Goal: Task Accomplishment & Management: Manage account settings

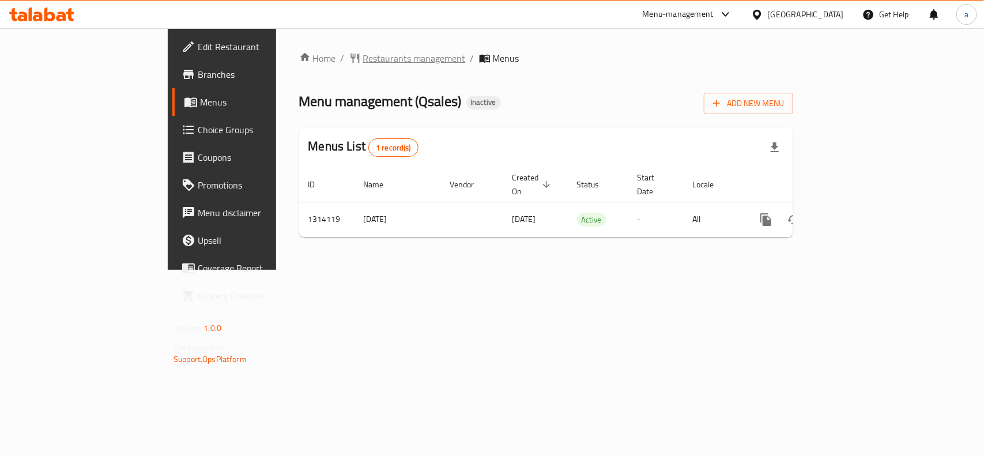
click at [363, 59] on span "Restaurants management" at bounding box center [414, 58] width 103 height 14
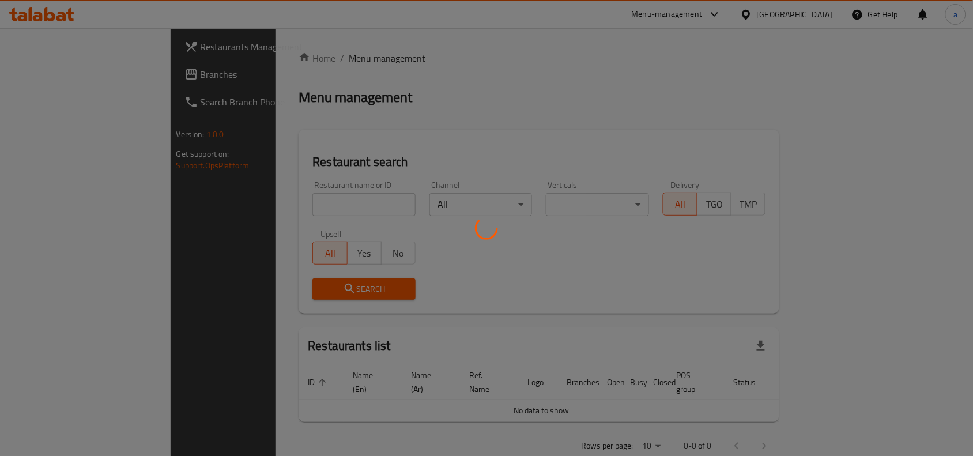
click at [263, 202] on div at bounding box center [486, 228] width 973 height 456
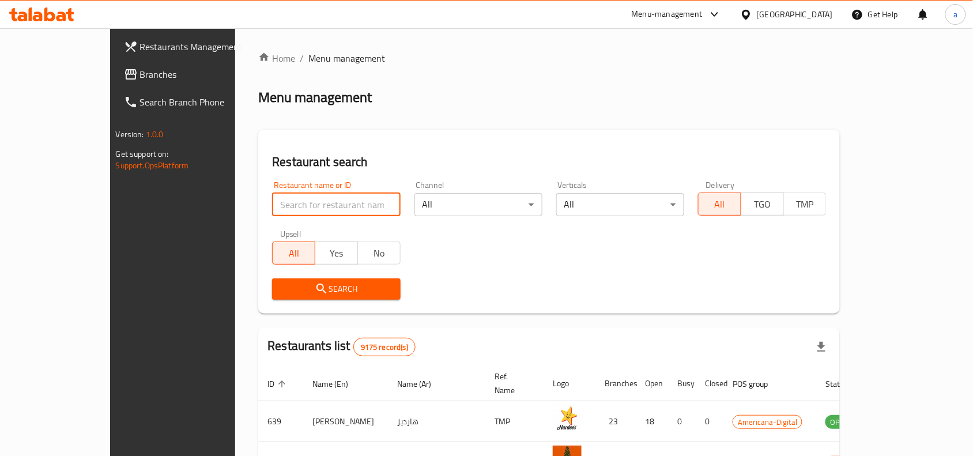
click at [272, 202] on input "search" at bounding box center [336, 204] width 128 height 23
paste input "706413"
type input "706413"
click button "Search" at bounding box center [336, 288] width 128 height 21
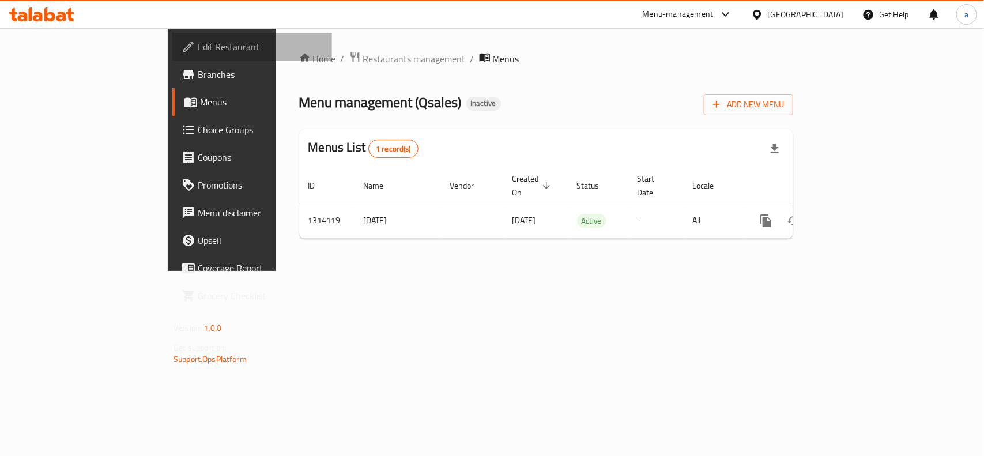
click at [198, 42] on span "Edit Restaurant" at bounding box center [260, 47] width 125 height 14
